Goal: Task Accomplishment & Management: Complete application form

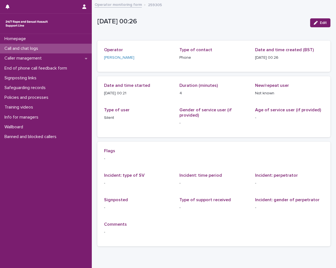
click at [65, 50] on div "Call and chat logs" at bounding box center [46, 49] width 92 height 10
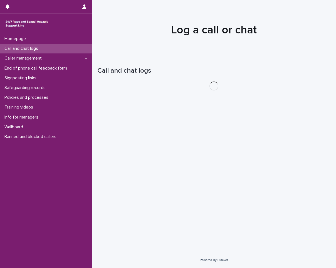
click at [65, 50] on div "Call and chat logs" at bounding box center [46, 49] width 92 height 10
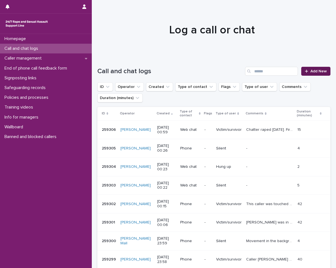
click at [305, 71] on icon at bounding box center [306, 71] width 3 height 4
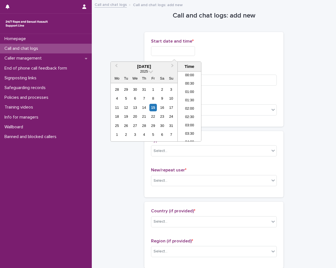
click at [195, 55] on input "text" at bounding box center [173, 51] width 44 height 10
click at [155, 108] on div "15" at bounding box center [153, 108] width 8 height 8
click at [190, 83] on li "00:30" at bounding box center [190, 84] width 24 height 8
click at [189, 54] on input "**********" at bounding box center [173, 51] width 44 height 10
type input "**********"
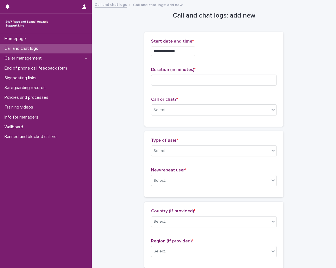
click at [215, 41] on p "Start date and time *" at bounding box center [214, 41] width 126 height 5
click at [208, 75] on input at bounding box center [214, 80] width 126 height 11
type input "**"
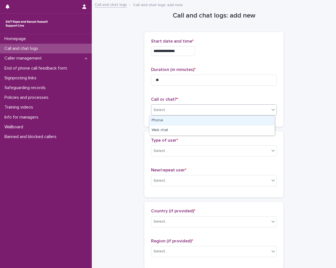
click at [217, 110] on div "Select..." at bounding box center [210, 109] width 118 height 9
click at [217, 118] on div "Phone" at bounding box center [211, 121] width 125 height 10
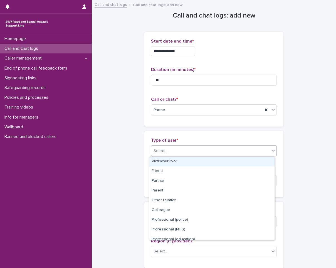
click at [220, 152] on div "Select..." at bounding box center [210, 150] width 118 height 9
click at [219, 162] on div "Victim/survivor" at bounding box center [211, 162] width 125 height 10
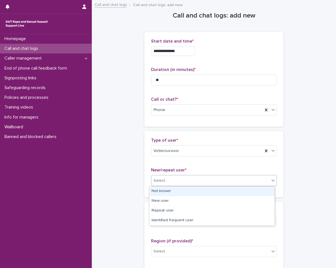
drag, startPoint x: 215, startPoint y: 180, endPoint x: 211, endPoint y: 190, distance: 10.1
click at [215, 182] on div "Select..." at bounding box center [210, 180] width 118 height 9
click at [211, 190] on div "Not known" at bounding box center [211, 191] width 125 height 10
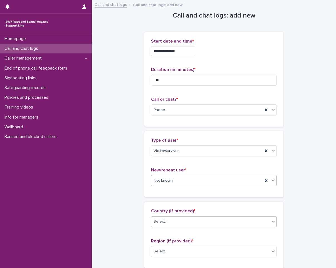
click at [198, 218] on div "Select..." at bounding box center [210, 221] width 118 height 9
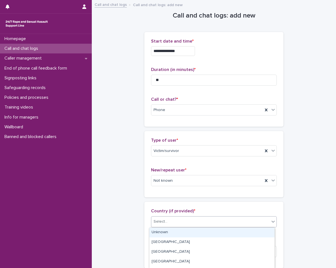
click at [194, 229] on div "Unknown" at bounding box center [211, 233] width 125 height 10
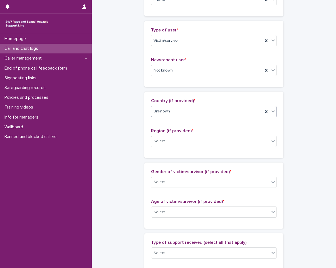
scroll to position [111, 0]
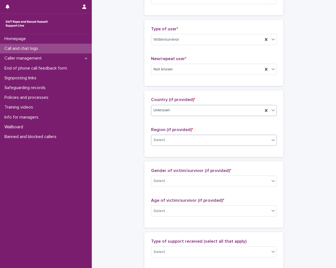
click at [204, 143] on div "Select..." at bounding box center [210, 139] width 118 height 9
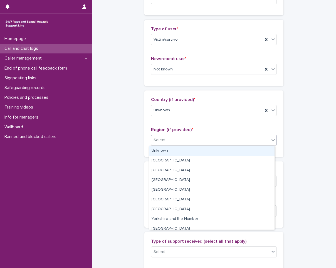
click at [200, 144] on div "Select..." at bounding box center [210, 139] width 118 height 9
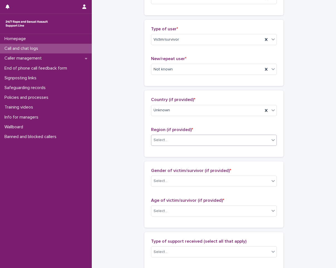
click at [199, 137] on div "Select..." at bounding box center [210, 139] width 118 height 9
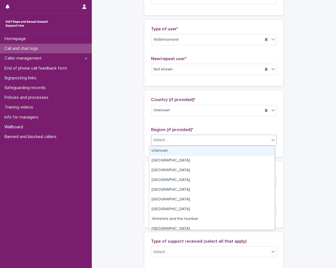
click at [199, 150] on div "Unknown" at bounding box center [211, 151] width 125 height 10
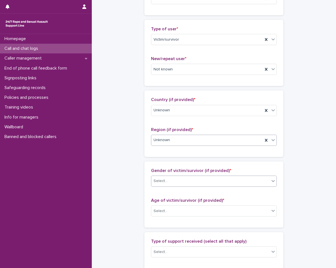
click at [190, 183] on div "Select..." at bounding box center [210, 180] width 118 height 9
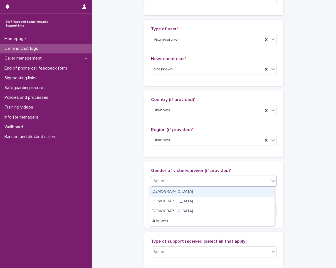
click at [184, 191] on div "[DEMOGRAPHIC_DATA]" at bounding box center [211, 192] width 125 height 10
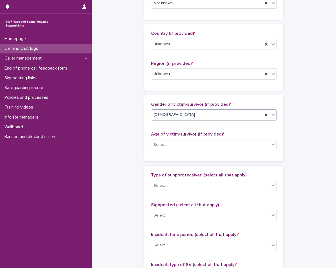
scroll to position [195, 0]
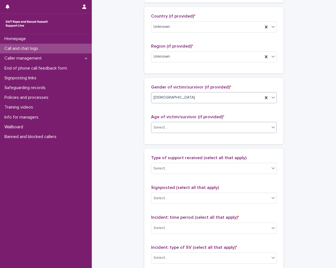
click at [190, 132] on div "Select..." at bounding box center [210, 127] width 118 height 9
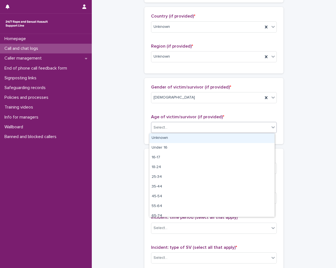
click at [190, 139] on div "Unknown" at bounding box center [211, 138] width 125 height 10
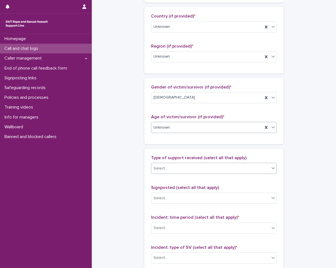
click at [193, 164] on div "Select..." at bounding box center [210, 168] width 118 height 9
click at [139, 182] on div "**********" at bounding box center [213, 107] width 233 height 602
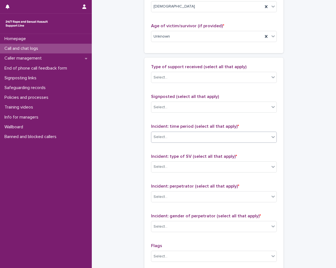
scroll to position [306, 0]
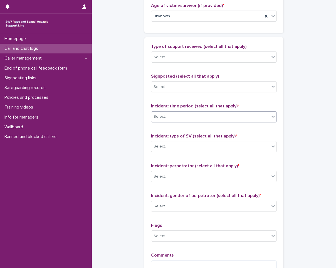
click at [173, 120] on div "Select..." at bounding box center [210, 116] width 118 height 9
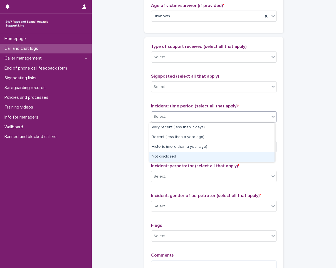
click at [158, 156] on div "Not disclosed" at bounding box center [211, 157] width 125 height 10
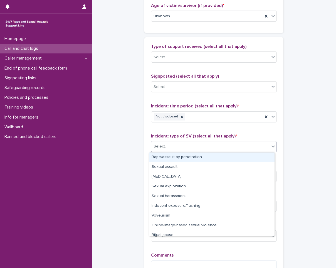
click at [163, 144] on div "Select..." at bounding box center [161, 147] width 14 height 6
click at [180, 116] on icon at bounding box center [182, 117] width 4 height 4
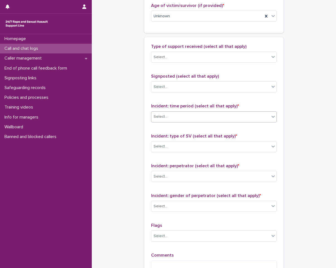
click at [179, 115] on div "Select..." at bounding box center [210, 116] width 118 height 9
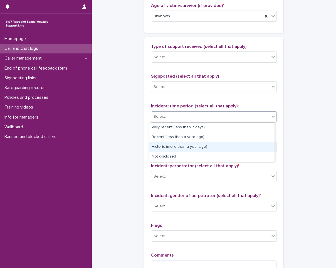
click at [175, 145] on div "Historic (more than a year ago)" at bounding box center [211, 147] width 125 height 10
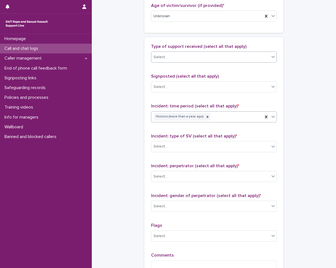
click at [185, 58] on div "Select..." at bounding box center [210, 57] width 118 height 9
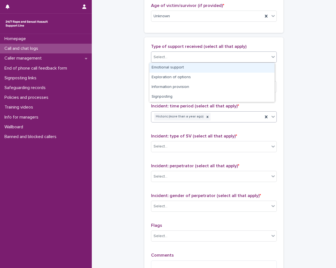
click at [183, 70] on div "Emotional support" at bounding box center [211, 68] width 125 height 10
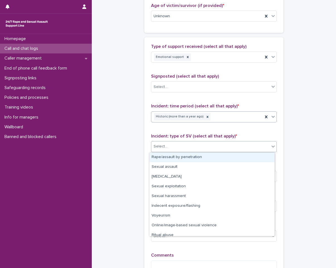
click at [182, 147] on div "Select..." at bounding box center [210, 146] width 118 height 9
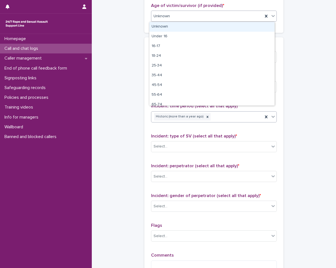
click at [171, 21] on div "Unknown" at bounding box center [214, 16] width 126 height 11
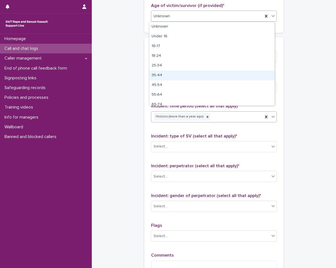
click at [163, 75] on div "35-44" at bounding box center [211, 76] width 125 height 10
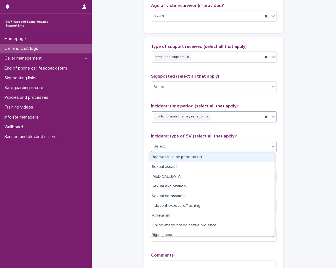
click at [184, 145] on div "Select..." at bounding box center [210, 146] width 118 height 9
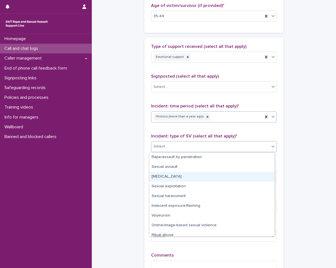
click at [174, 176] on div "[MEDICAL_DATA]" at bounding box center [211, 177] width 125 height 10
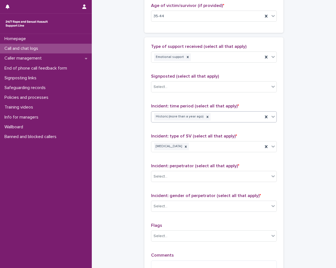
click at [235, 140] on div "Incident: type of SV (select all that apply) * [MEDICAL_DATA]" at bounding box center [214, 145] width 126 height 23
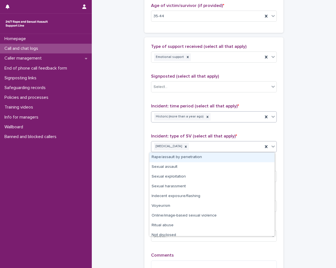
click at [232, 145] on div "[MEDICAL_DATA]" at bounding box center [207, 147] width 112 height 10
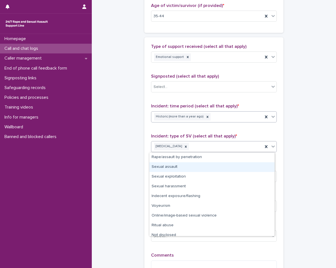
click at [202, 167] on div "Sexual assault" at bounding box center [211, 167] width 125 height 10
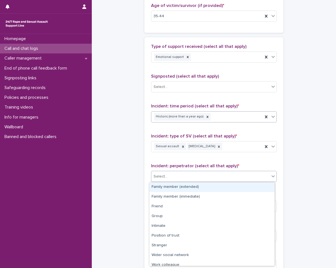
click at [175, 180] on div "Select..." at bounding box center [210, 176] width 118 height 9
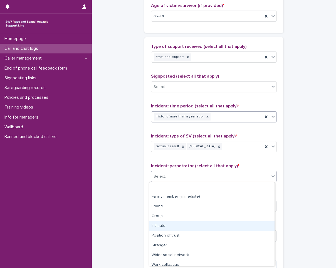
scroll to position [24, 0]
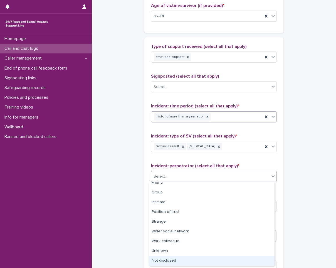
click at [179, 262] on div "Not disclosed" at bounding box center [211, 261] width 125 height 10
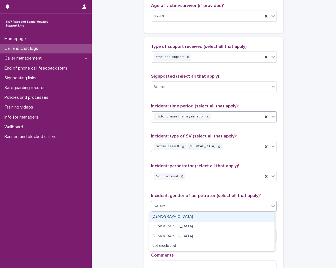
click at [200, 205] on div "Select..." at bounding box center [210, 206] width 118 height 9
click at [200, 217] on div "[DEMOGRAPHIC_DATA]" at bounding box center [211, 217] width 125 height 10
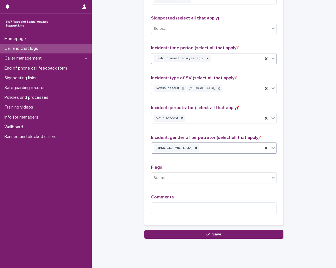
scroll to position [378, 0]
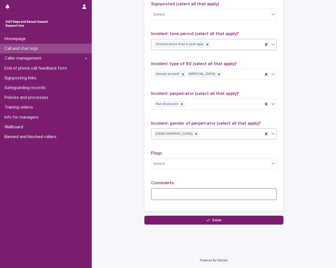
click at [188, 188] on textarea at bounding box center [214, 194] width 126 height 12
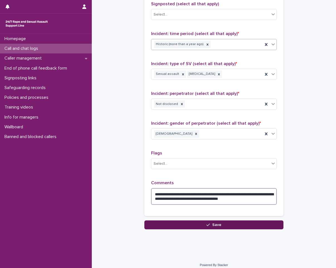
type textarea "**********"
click at [235, 224] on button "Save" at bounding box center [213, 224] width 139 height 9
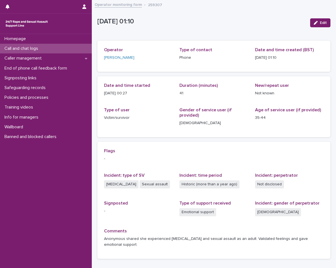
click at [31, 48] on p "Call and chat logs" at bounding box center [22, 48] width 40 height 5
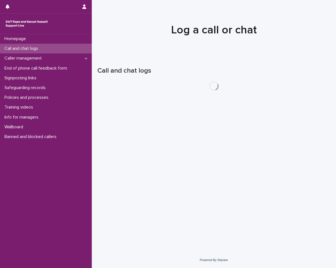
click at [31, 48] on p "Call and chat logs" at bounding box center [22, 48] width 40 height 5
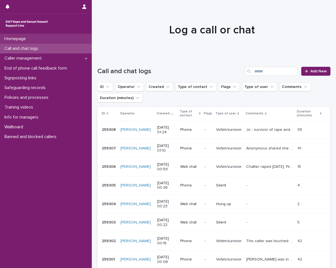
click at [79, 38] on div "Homepage" at bounding box center [46, 39] width 92 height 10
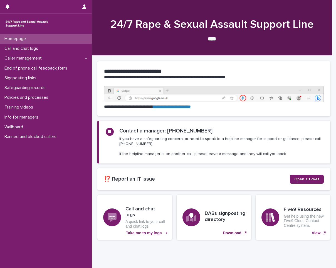
scroll to position [23, 0]
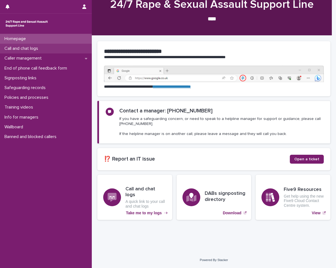
click at [56, 50] on div "Call and chat logs" at bounding box center [46, 49] width 92 height 10
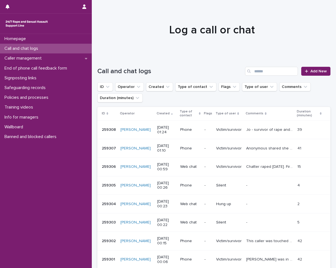
scroll to position [28, 0]
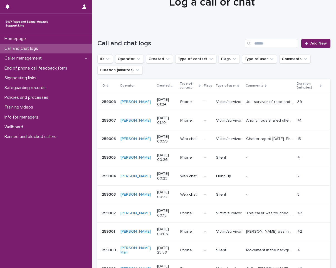
click at [12, 50] on p "Call and chat logs" at bounding box center [22, 48] width 40 height 5
click at [267, 47] on input "Search" at bounding box center [271, 43] width 53 height 9
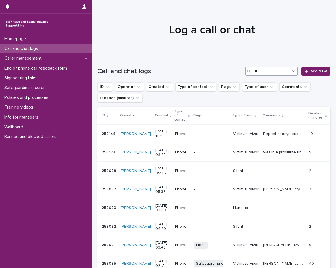
type input "*"
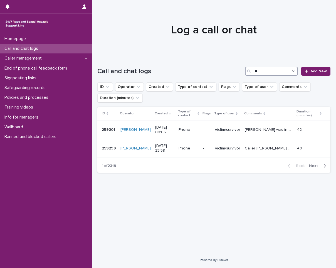
type input "*"
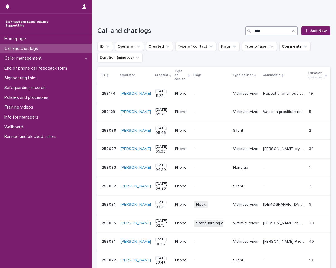
scroll to position [101, 0]
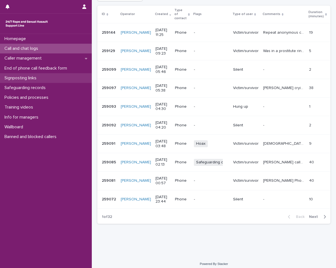
type input "****"
click at [59, 46] on div "Call and chat logs" at bounding box center [46, 49] width 92 height 10
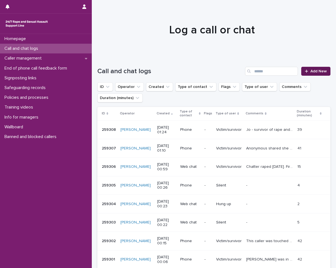
click at [312, 73] on span "Add New" at bounding box center [318, 71] width 16 height 4
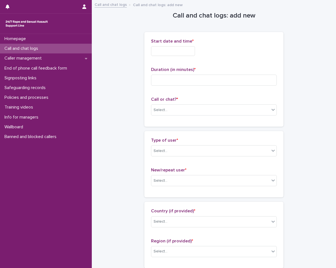
click at [146, 47] on div "Start date and time * Duration (in minutes) * Call or chat? * Select..." at bounding box center [213, 79] width 139 height 95
click at [155, 50] on input "text" at bounding box center [173, 51] width 44 height 10
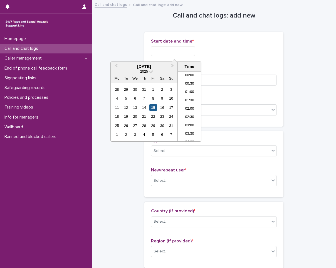
click at [150, 107] on div "15" at bounding box center [153, 108] width 8 height 8
click at [192, 92] on li "01:00" at bounding box center [190, 92] width 24 height 8
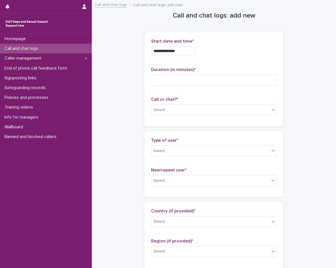
click at [186, 51] on input "**********" at bounding box center [173, 51] width 44 height 10
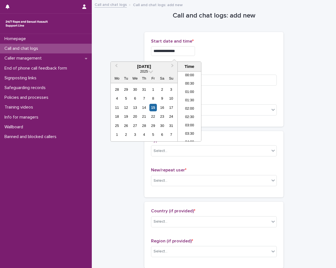
type input "**********"
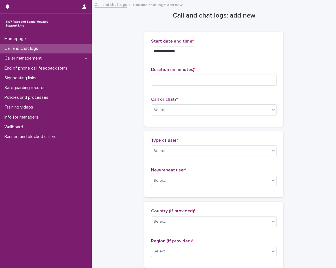
click at [228, 53] on div "**********" at bounding box center [214, 51] width 126 height 10
click at [207, 80] on input at bounding box center [214, 80] width 126 height 11
type input "*"
click at [207, 110] on div "Select..." at bounding box center [210, 109] width 118 height 9
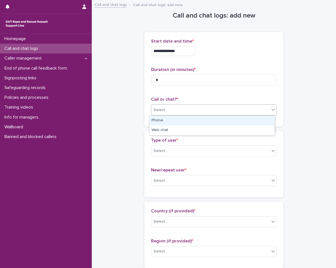
click at [207, 118] on div "Phone" at bounding box center [211, 121] width 125 height 10
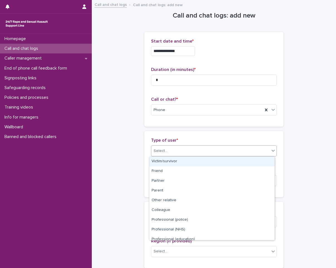
click at [199, 147] on div "Select..." at bounding box center [210, 150] width 118 height 9
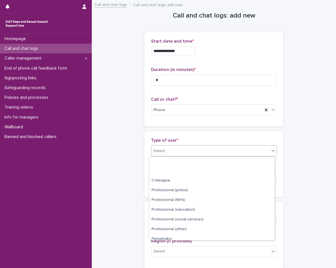
scroll to position [63, 0]
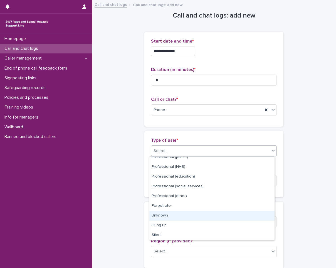
click at [179, 216] on div "Unknown" at bounding box center [211, 216] width 125 height 10
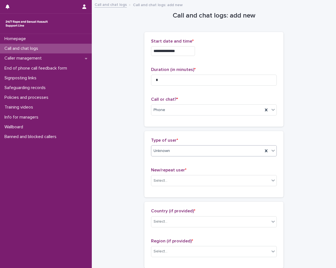
click at [186, 154] on div "Unknown" at bounding box center [207, 150] width 112 height 9
click at [185, 161] on div "Type of user * Unknown New/repeat user * Select..." at bounding box center [214, 164] width 126 height 53
click at [186, 180] on div "Select..." at bounding box center [210, 180] width 118 height 9
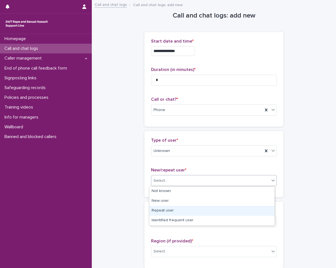
click at [163, 209] on div "Repeat user" at bounding box center [211, 211] width 125 height 10
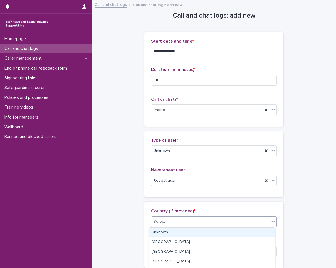
click at [170, 226] on div "Select..." at bounding box center [214, 221] width 126 height 11
click at [169, 229] on div "Unknown" at bounding box center [211, 233] width 125 height 10
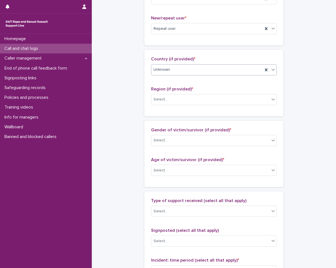
scroll to position [167, 0]
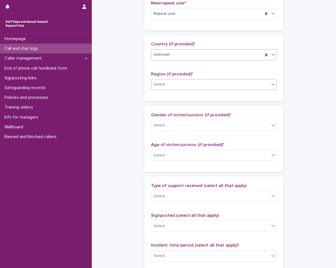
click at [208, 83] on div "Select..." at bounding box center [210, 84] width 118 height 9
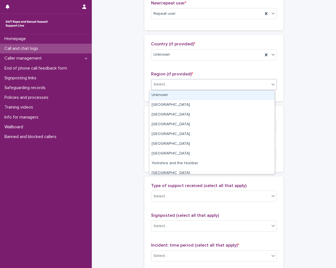
click at [208, 95] on div "Unknown" at bounding box center [211, 95] width 125 height 10
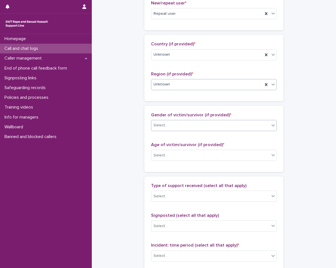
click at [207, 127] on div "Select..." at bounding box center [210, 125] width 118 height 9
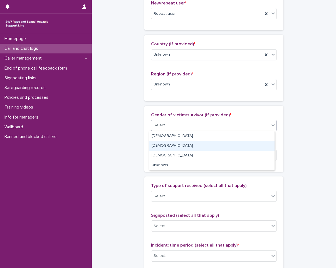
click at [202, 145] on div "[DEMOGRAPHIC_DATA]" at bounding box center [211, 146] width 125 height 10
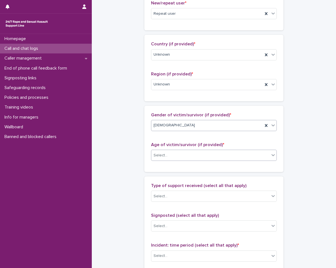
click at [203, 158] on div "Select..." at bounding box center [210, 155] width 118 height 9
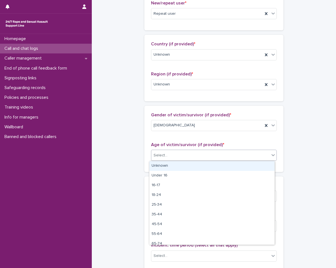
click at [204, 165] on div "Unknown" at bounding box center [211, 166] width 125 height 10
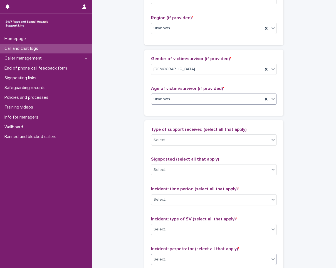
scroll to position [278, 0]
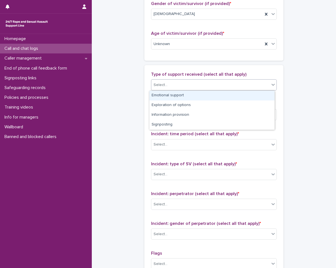
click at [180, 86] on div "Select..." at bounding box center [210, 84] width 118 height 9
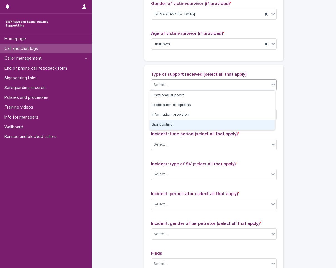
click at [127, 125] on div "**********" at bounding box center [213, 23] width 233 height 602
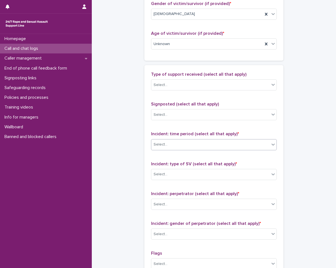
click at [156, 146] on div "Select..." at bounding box center [161, 145] width 14 height 6
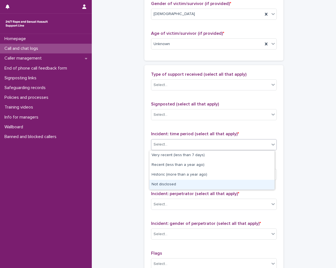
click at [181, 184] on div "Not disclosed" at bounding box center [211, 185] width 125 height 10
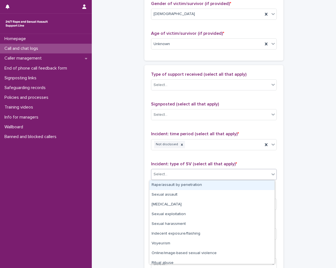
click at [182, 174] on div "Select..." at bounding box center [210, 174] width 118 height 9
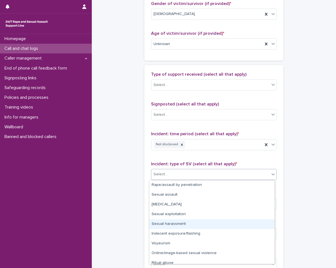
scroll to position [14, 0]
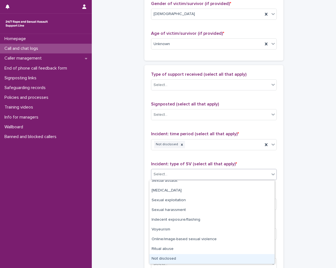
click at [161, 257] on div "Not disclosed" at bounding box center [211, 259] width 125 height 10
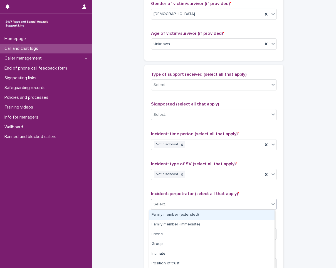
click at [176, 206] on div "Select..." at bounding box center [210, 204] width 118 height 9
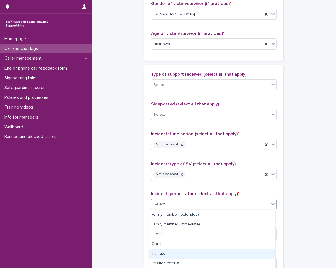
scroll to position [49, 0]
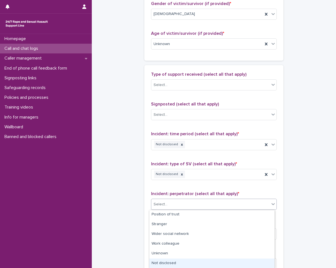
click at [170, 262] on div "Not disclosed" at bounding box center [211, 263] width 125 height 10
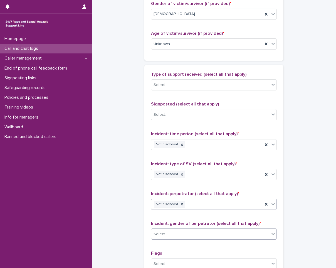
click at [174, 239] on div "Select..." at bounding box center [214, 233] width 126 height 11
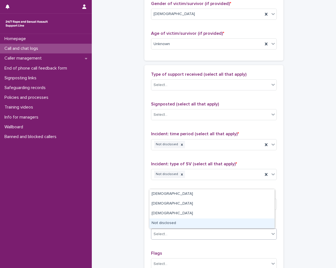
click at [169, 220] on div "Not disclosed" at bounding box center [211, 223] width 125 height 10
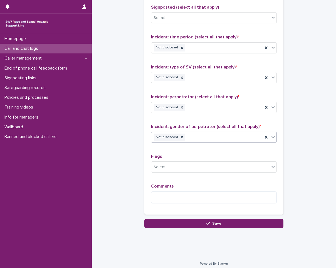
scroll to position [378, 0]
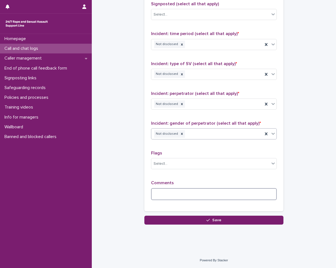
click at [175, 189] on textarea at bounding box center [214, 194] width 126 height 12
click at [180, 165] on div "Select..." at bounding box center [210, 163] width 118 height 9
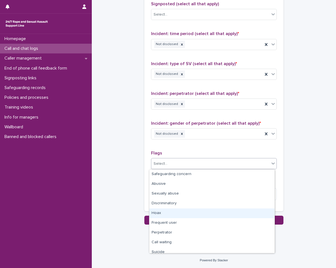
click at [188, 213] on div "Hoax" at bounding box center [211, 213] width 125 height 10
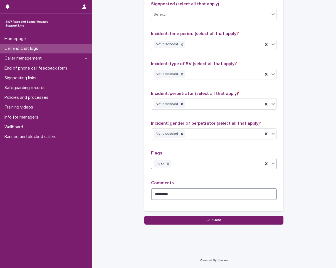
click at [198, 198] on textarea "*********" at bounding box center [214, 194] width 126 height 12
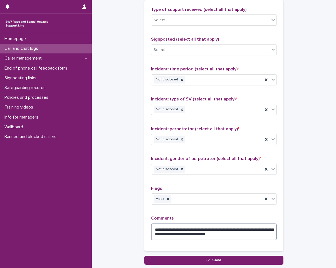
scroll to position [383, 0]
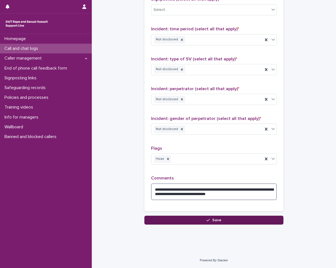
type textarea "**********"
click at [195, 220] on button "Save" at bounding box center [213, 220] width 139 height 9
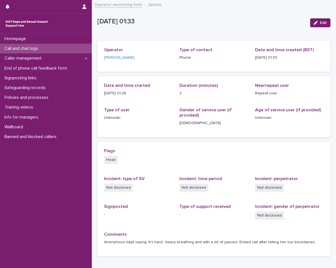
click at [66, 46] on div "Call and chat logs" at bounding box center [46, 49] width 92 height 10
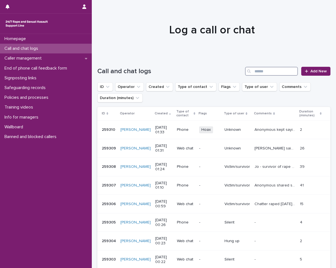
click at [251, 68] on input "Search" at bounding box center [271, 71] width 53 height 9
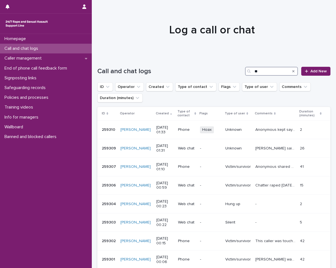
type input "*"
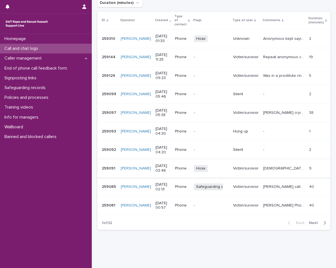
scroll to position [101, 0]
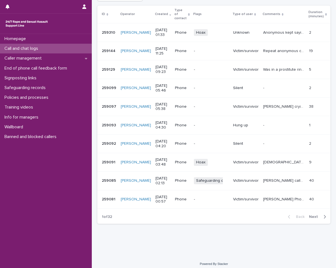
type input "****"
click at [314, 215] on span "Next" at bounding box center [315, 217] width 12 height 4
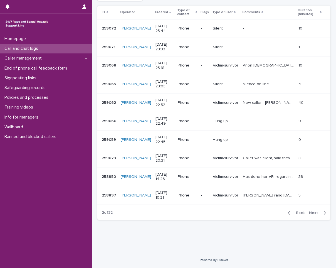
click at [309, 212] on span "Next" at bounding box center [315, 213] width 12 height 4
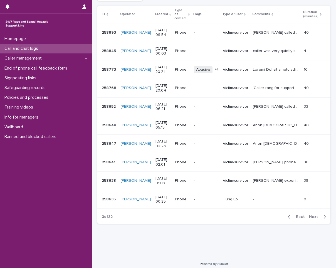
click at [35, 52] on div "Call and chat logs" at bounding box center [46, 49] width 92 height 10
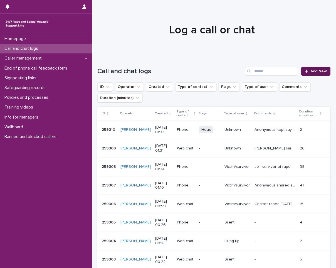
click at [310, 71] on span "Add New" at bounding box center [318, 71] width 16 height 4
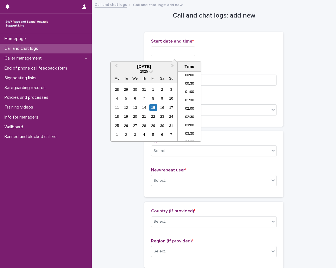
click at [186, 54] on input "text" at bounding box center [173, 51] width 44 height 10
click at [156, 108] on div "15" at bounding box center [153, 108] width 8 height 8
click at [153, 106] on div "15" at bounding box center [153, 108] width 8 height 8
click at [187, 77] on li "00:00" at bounding box center [190, 75] width 24 height 8
click at [182, 53] on input "**********" at bounding box center [173, 51] width 44 height 10
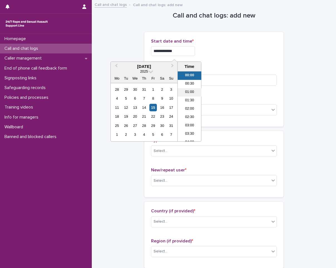
click at [191, 94] on li "01:00" at bounding box center [190, 92] width 24 height 8
click at [191, 53] on input "**********" at bounding box center [173, 51] width 44 height 10
click at [193, 101] on li "01:30" at bounding box center [190, 101] width 24 height 8
click at [185, 50] on input "**********" at bounding box center [173, 51] width 44 height 10
type input "**********"
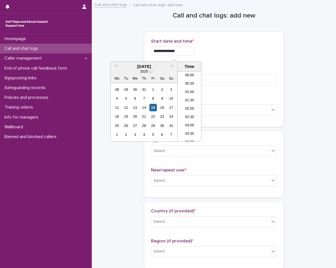
click at [232, 60] on div "**********" at bounding box center [214, 50] width 126 height 22
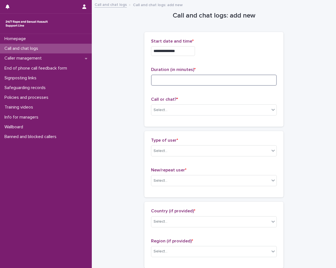
click at [217, 78] on input at bounding box center [214, 80] width 126 height 11
type input "*"
click at [228, 112] on div "Select..." at bounding box center [210, 109] width 118 height 9
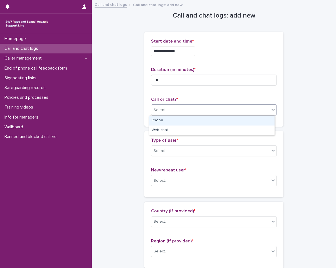
click at [230, 119] on div "Phone" at bounding box center [211, 121] width 125 height 10
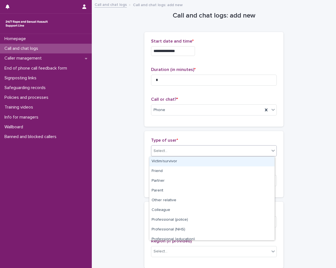
click at [227, 148] on div "Select..." at bounding box center [210, 150] width 118 height 9
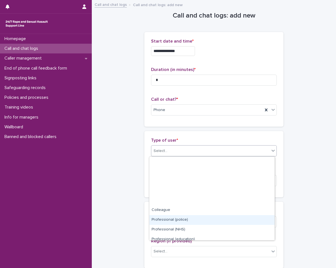
scroll to position [63, 0]
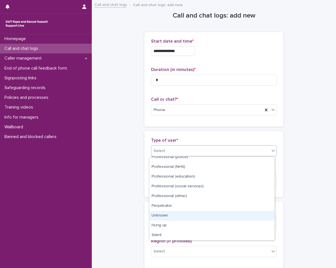
click at [205, 217] on div "Unknown" at bounding box center [211, 216] width 125 height 10
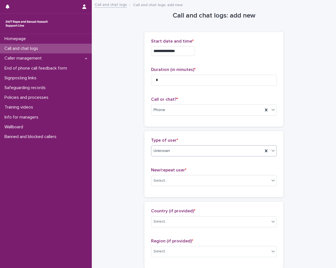
click at [206, 189] on div "New/repeat user * Select..." at bounding box center [214, 178] width 126 height 23
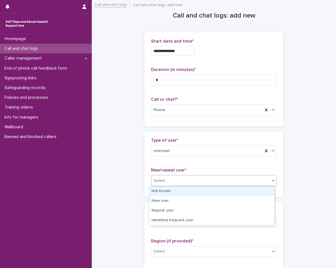
click at [209, 180] on div "Select..." at bounding box center [210, 180] width 118 height 9
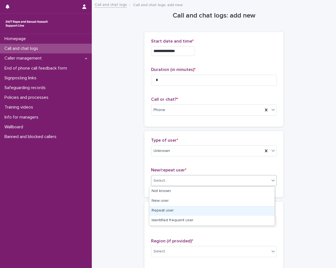
click at [196, 211] on div "Repeat user" at bounding box center [211, 211] width 125 height 10
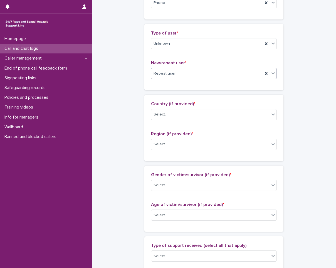
scroll to position [111, 0]
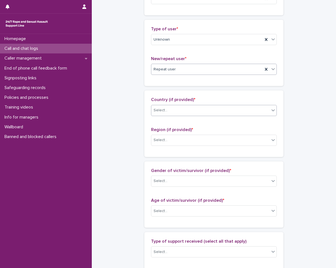
click at [184, 105] on div "Select..." at bounding box center [214, 110] width 126 height 11
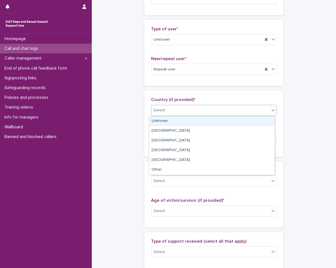
click at [179, 121] on div "Unknown" at bounding box center [211, 121] width 125 height 10
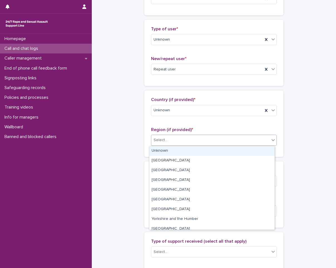
click at [176, 144] on div "Select..." at bounding box center [210, 139] width 118 height 9
click at [174, 155] on div "Unknown" at bounding box center [211, 151] width 125 height 10
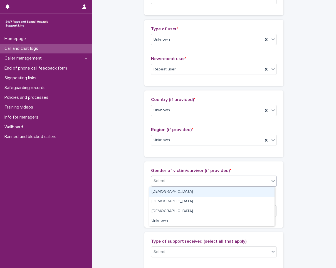
click at [171, 185] on div "Select..." at bounding box center [210, 180] width 118 height 9
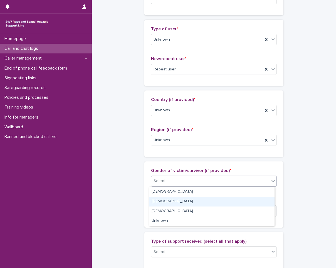
click at [167, 202] on div "[DEMOGRAPHIC_DATA]" at bounding box center [211, 202] width 125 height 10
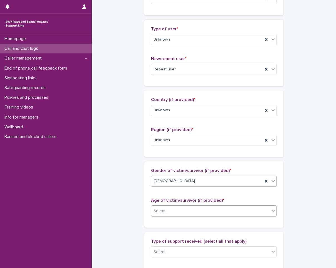
click at [171, 213] on div "Select..." at bounding box center [210, 210] width 118 height 9
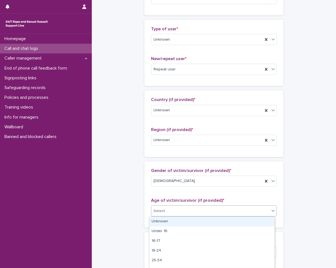
click at [169, 222] on div "Unknown" at bounding box center [211, 222] width 125 height 10
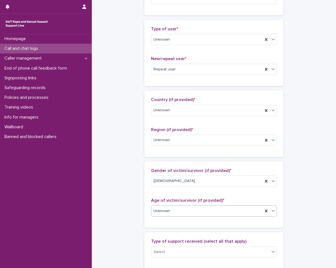
scroll to position [250, 0]
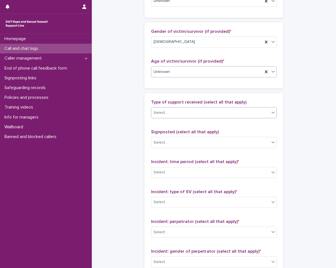
click at [190, 107] on div "Select..." at bounding box center [214, 112] width 126 height 11
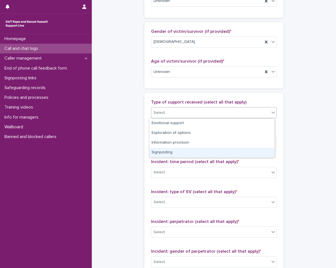
click at [137, 170] on div "**********" at bounding box center [213, 51] width 233 height 602
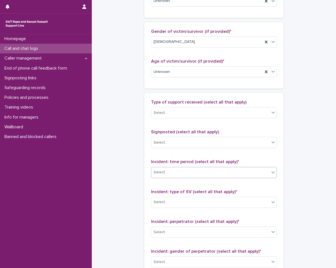
click at [180, 177] on div "Select..." at bounding box center [214, 172] width 126 height 11
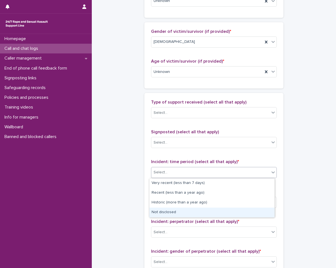
click at [179, 209] on div "Not disclosed" at bounding box center [211, 213] width 125 height 10
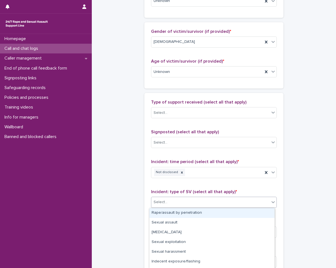
click at [180, 199] on div "Select..." at bounding box center [210, 202] width 118 height 9
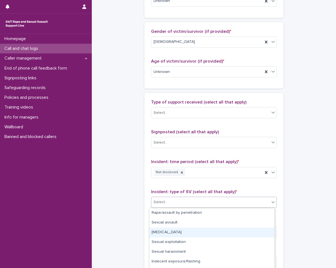
scroll to position [37, 0]
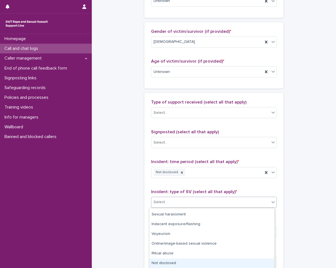
click at [167, 266] on div "Not disclosed" at bounding box center [211, 263] width 125 height 10
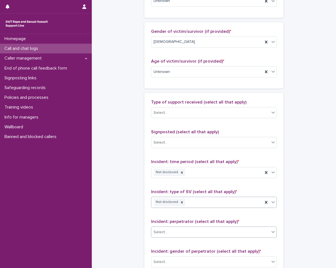
click at [178, 230] on div "Select..." at bounding box center [210, 232] width 118 height 9
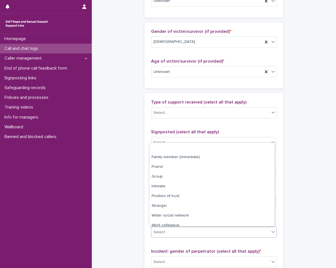
scroll to position [24, 0]
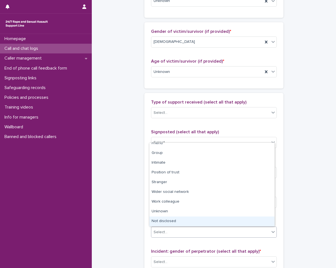
click at [173, 221] on div "Not disclosed" at bounding box center [211, 221] width 125 height 10
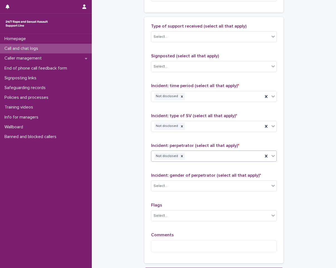
scroll to position [378, 0]
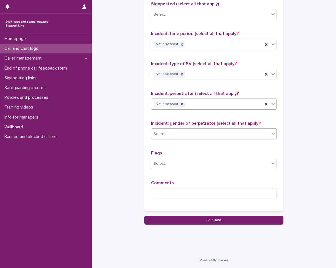
click at [182, 134] on div "Select..." at bounding box center [210, 133] width 118 height 9
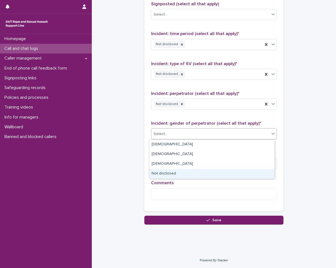
click at [179, 170] on div "Not disclosed" at bounding box center [211, 174] width 125 height 10
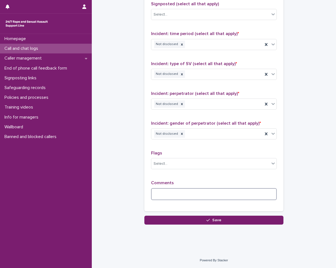
click at [174, 194] on textarea at bounding box center [214, 194] width 126 height 12
type textarea "*"
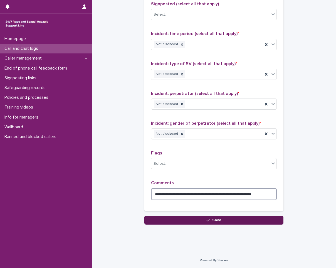
type textarea "**********"
click at [228, 219] on button "Save" at bounding box center [213, 220] width 139 height 9
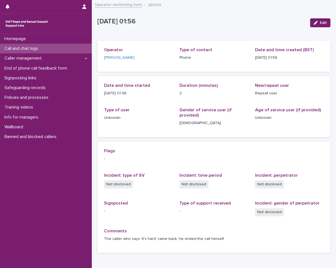
click at [47, 48] on div "Call and chat logs" at bounding box center [46, 49] width 92 height 10
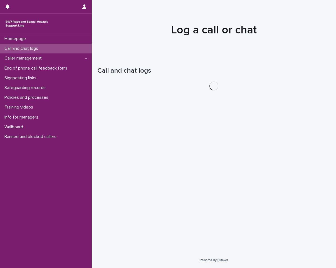
click at [47, 48] on div "Call and chat logs" at bounding box center [46, 49] width 92 height 10
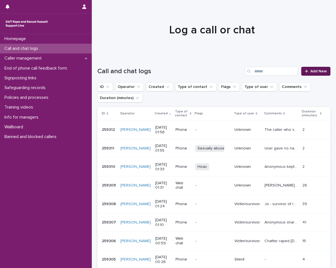
click at [318, 73] on span "Add New" at bounding box center [318, 71] width 16 height 4
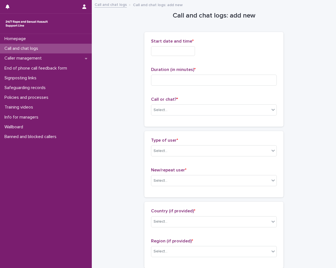
click at [153, 47] on input "text" at bounding box center [173, 51] width 44 height 10
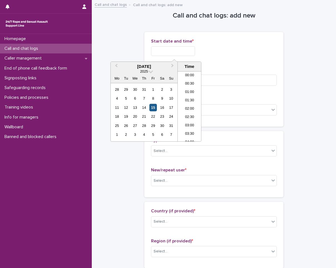
click at [154, 108] on div "15" at bounding box center [153, 108] width 8 height 8
click at [189, 91] on li "01:00" at bounding box center [190, 92] width 24 height 8
click at [190, 51] on input "**********" at bounding box center [173, 51] width 44 height 10
type input "**********"
click at [209, 43] on p "Start date and time *" at bounding box center [214, 41] width 126 height 5
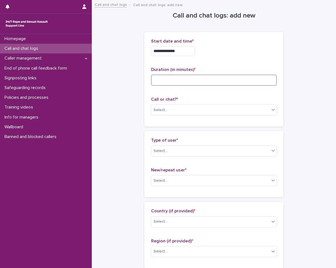
click at [198, 78] on input at bounding box center [214, 80] width 126 height 11
type input "*"
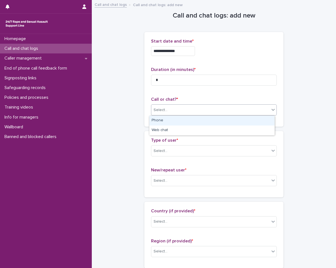
click at [197, 110] on div "Select..." at bounding box center [210, 109] width 118 height 9
click at [172, 123] on div "Phone" at bounding box center [211, 121] width 125 height 10
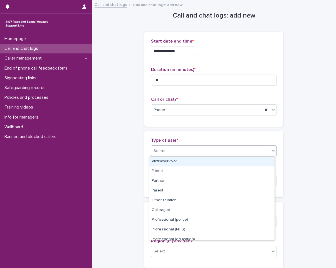
click at [171, 150] on div "Select..." at bounding box center [210, 150] width 118 height 9
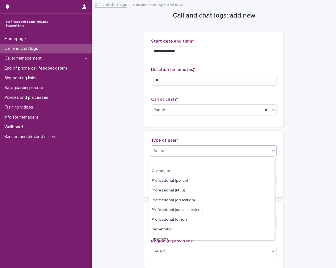
scroll to position [63, 0]
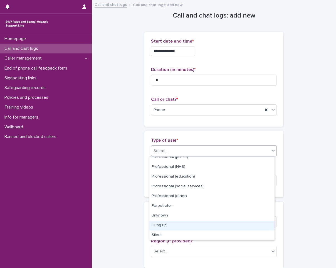
click at [177, 228] on div "Hung up" at bounding box center [211, 226] width 125 height 10
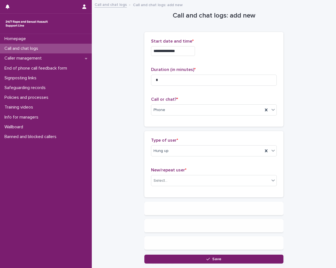
click at [187, 171] on p "New/repeat user *" at bounding box center [214, 169] width 126 height 5
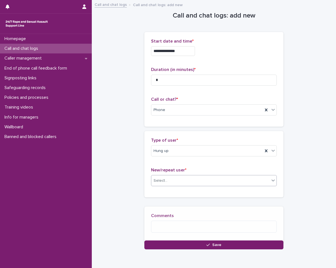
click at [186, 177] on div "Select..." at bounding box center [210, 180] width 118 height 9
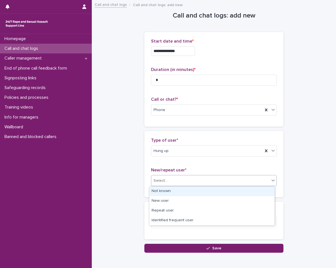
click at [185, 190] on div "Not known" at bounding box center [211, 191] width 125 height 10
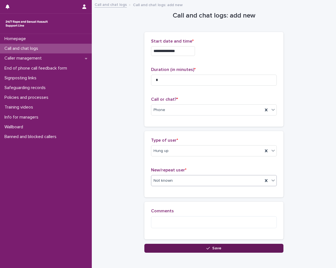
click at [174, 246] on button "Save" at bounding box center [213, 248] width 139 height 9
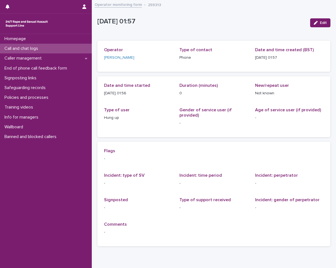
drag, startPoint x: 63, startPoint y: 53, endPoint x: 63, endPoint y: 48, distance: 5.3
click at [63, 48] on div "Call and chat logs" at bounding box center [46, 49] width 92 height 10
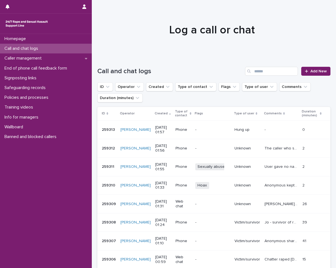
click at [284, 148] on p "The caller who says 'it's hard' came back, he ended the call himself." at bounding box center [282, 148] width 35 height 6
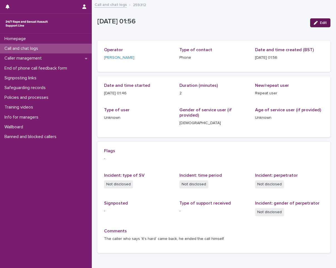
click at [310, 20] on button "Edit" at bounding box center [320, 22] width 20 height 9
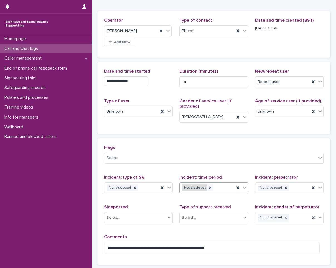
scroll to position [75, 0]
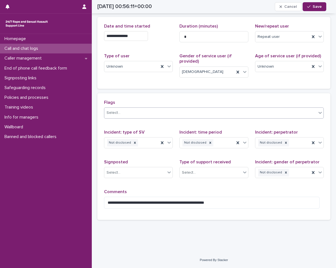
click at [207, 114] on div "Select..." at bounding box center [210, 112] width 212 height 9
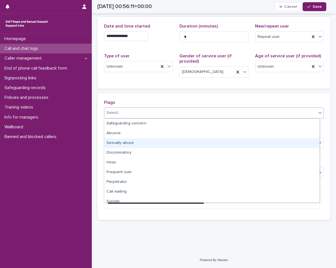
click at [151, 140] on div "Sexually abuse" at bounding box center [211, 143] width 215 height 10
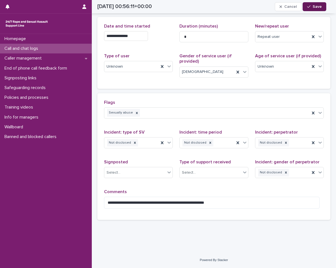
click at [314, 9] on button "Save" at bounding box center [315, 6] width 24 height 9
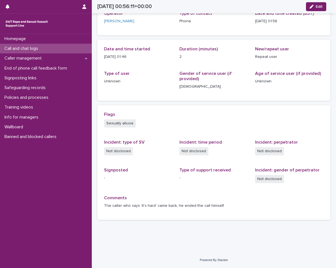
scroll to position [36, 0]
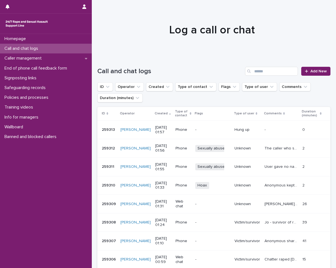
click at [252, 180] on td "Unknown" at bounding box center [247, 185] width 30 height 19
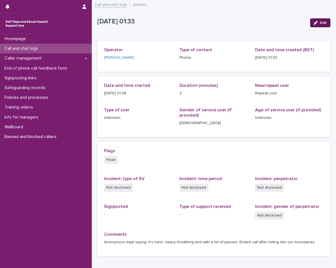
click at [320, 23] on span "Edit" at bounding box center [323, 23] width 7 height 4
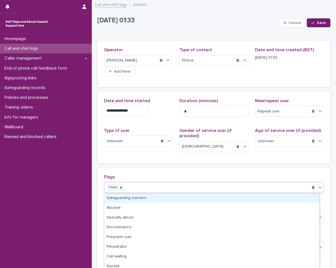
click at [162, 189] on div "Hoax" at bounding box center [207, 187] width 206 height 10
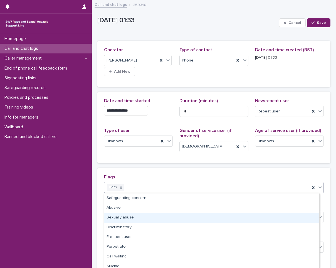
click at [143, 219] on div "Sexually abuse" at bounding box center [211, 218] width 215 height 10
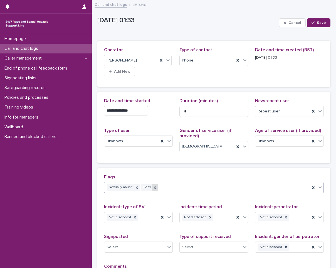
click at [153, 189] on icon at bounding box center [155, 188] width 4 height 4
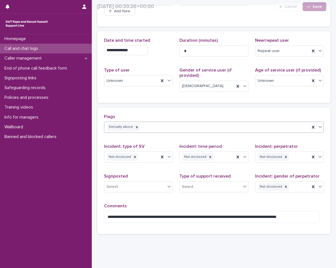
scroll to position [75, 0]
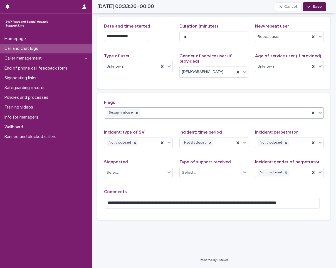
click at [317, 3] on button "Save" at bounding box center [315, 6] width 24 height 9
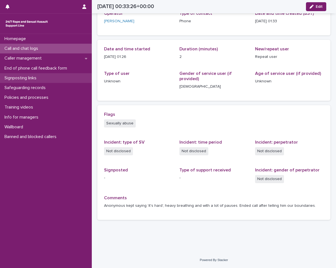
scroll to position [36, 0]
